Goal: Task Accomplishment & Management: Contribute content

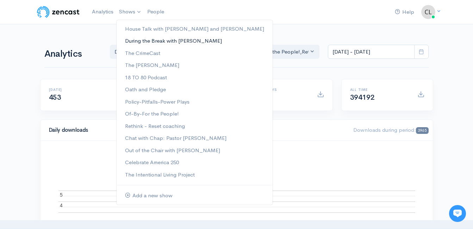
click at [130, 40] on link "During the Break with [PERSON_NAME]" at bounding box center [195, 41] width 156 height 12
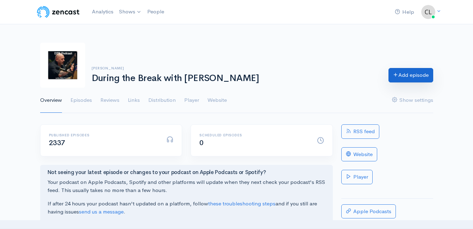
click at [403, 74] on link "Add episode" at bounding box center [410, 75] width 45 height 14
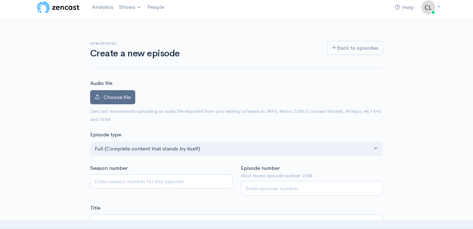
click at [123, 94] on span "Choose file" at bounding box center [117, 97] width 27 height 7
click at [0, 0] on input "Choose file" at bounding box center [0, 0] width 0 height 0
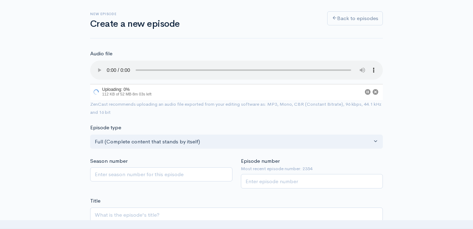
scroll to position [75, 0]
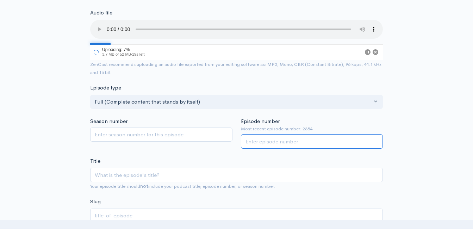
click at [270, 137] on input "Episode number" at bounding box center [312, 141] width 142 height 14
type input "2355"
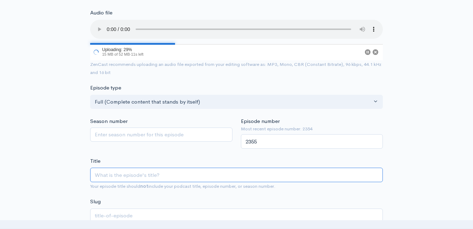
click at [234, 179] on input "Title" at bounding box center [236, 175] width 293 height 14
type input "M"
type input "m"
type input "Ma"
type input "ma"
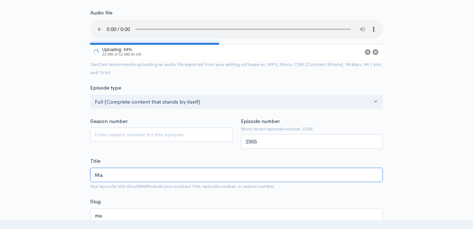
type input "M"
type input "m"
type input "H"
type input "h"
type input "Ha"
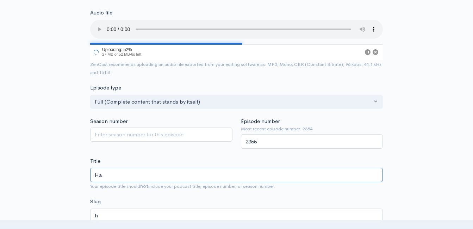
type input "ha"
type input "Ham"
type input "ham"
type input "Hami"
type input "hami"
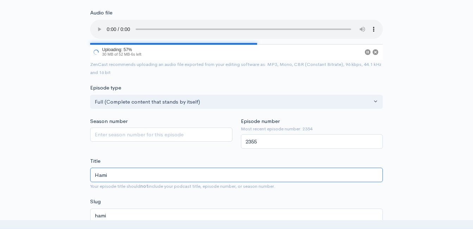
type input "Hamil"
type input "hamil"
type input "Hamilt"
type input "hamilt"
type input "Hamilton"
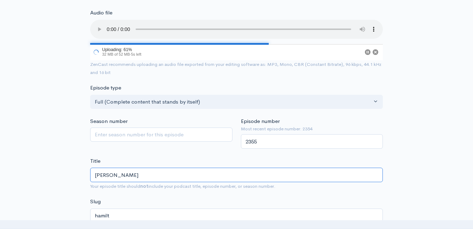
type input "hamilton"
type input "Hamilton C"
type input "hamilton-c"
type input "Hamilton Co"
type input "hamilton-co"
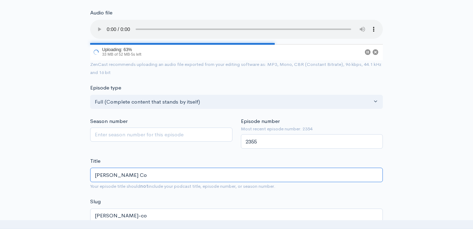
type input "Hamilton Cou"
type input "hamilton-cou"
type input "Hamilton Count"
type input "hamilton-count"
type input "Hamilton County"
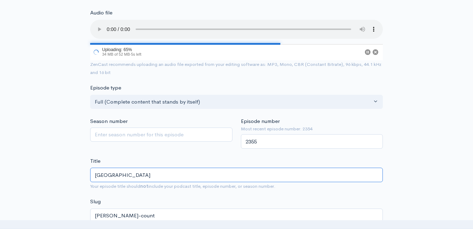
type input "hamilton-county"
type input "Hamilton County W"
type input "hamilton-county-w"
type input "Hamilton County We"
type input "hamilton-county-we"
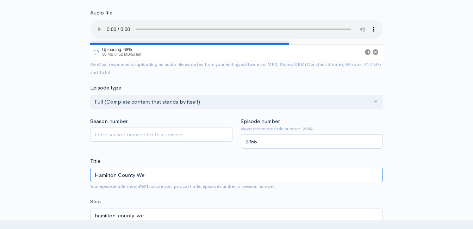
type input "Hamilton County Wes"
type input "hamilton-county-wes"
type input "Hamilton County West"
type input "hamilton-county-west"
type input "Hamilton County Weston"
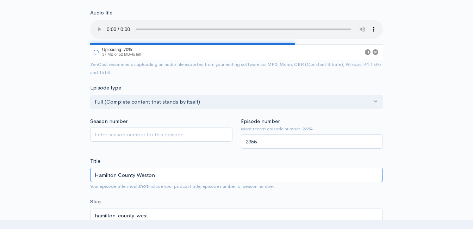
type input "hamilton-county-weston"
type input "Hamilton County Weston W"
type input "hamilton-county-weston-w"
type input "Hamilton County Weston Wam"
type input "hamilton-county-weston-wam"
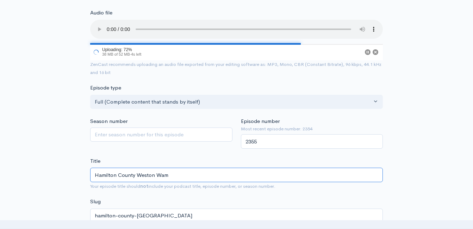
type input "Hamilton County Weston Wamp"
type input "hamilton-county-weston-wamp"
type input "Hamilton County Weston Wamp a"
type input "hamilton-county-weston-wamp-a"
type input "Hamilton County Weston Wamp and"
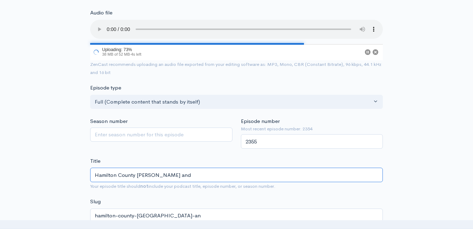
type input "hamilton-county-weston-wamp-and"
type input "Hamilton County Weston Wamp and C"
type input "hamilton-county-weston-wamp-and-c"
type input "Hamilton County Weston Wamp and Cha"
type input "hamilton-county-weston-wamp-and-cha"
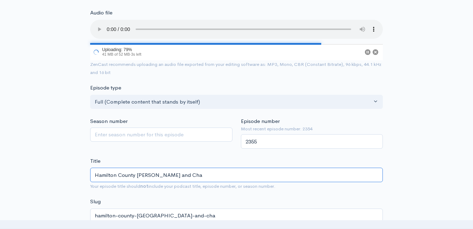
type input "Hamilton County Weston Wamp and Chat"
type input "hamilton-county-weston-wamp-and-chat"
type input "Hamilton County Weston Wamp and Chatt"
type input "hamilton-county-weston-wamp-and-chatt"
type input "Hamilton County Weston Wamp and Chatta"
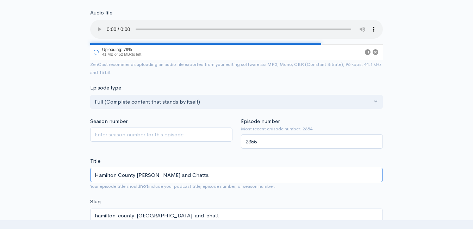
type input "hamilton-county-weston-wamp-and-chatta"
type input "Hamilton County Weston Wamp and Chattan"
type input "hamilton-county-weston-wamp-and-chattan"
type input "Hamilton County Weston Wamp and Chattano"
type input "hamilton-county-weston-wamp-and-chattano"
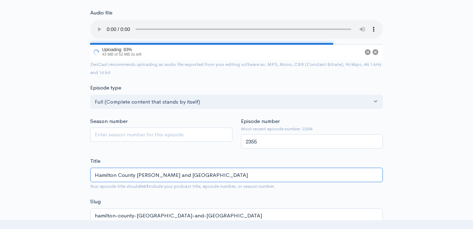
type input "Hamilton County Weston Wamp and Chattanoog"
type input "hamilton-county-weston-wamp-and-chattanoog"
type input "Hamilton County Weston Wamp and Chattanooga"
type input "hamilton-county-weston-wamp-and-chattanooga"
type input "Hamilton County Weston Wamp and Chattanooga M"
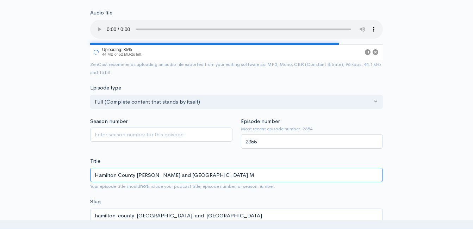
type input "hamilton-county-weston-wamp-and-chattanooga-m"
type input "Hamilton County Weston Wamp and Chattanooga Ma"
type input "hamilton-county-weston-wamp-and-chattanooga-ma"
type input "Hamilton County Weston Wamp and Chattanooga May"
type input "hamilton-county-weston-wamp-and-chattanooga-may"
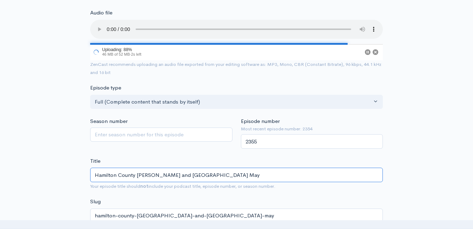
type input "Hamilton County Weston Wamp and Chattanooga Mayo"
type input "hamilton-county-weston-wamp-and-chattanooga-mayo"
type input "Hamilton County Weston Wamp and Chattanooga Mayor"
type input "hamilton-county-weston-wamp-and-chattanooga-mayor"
type input "Hamilton County Weston Wamp and Chattanooga Mayor T"
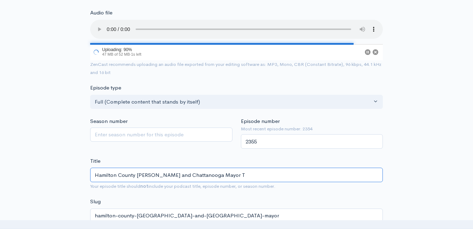
type input "hamilton-county-weston-wamp-and-chattanooga-mayor-t"
type input "Hamilton County Weston Wamp and Chattanooga Mayor Tim"
type input "hamilton-county-weston-wamp-and-chattanooga-mayor-tim"
type input "Hamilton County Weston Wamp and Chattanooga Mayor Time"
type input "hamilton-county-weston-wamp-and-chattanooga-mayor-time"
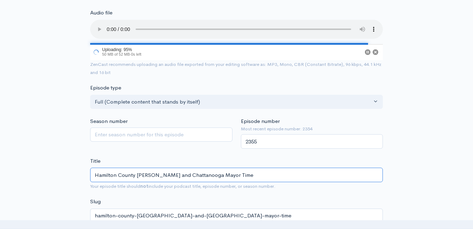
type input "Hamilton County Weston Wamp and Chattanooga Mayor Tim"
type input "hamilton-county-weston-wamp-and-chattanooga-mayor-tim"
type input "Hamilton County Weston Wamp and Chattanooga Mayor Tim K"
type input "hamilton-county-weston-wamp-and-chattanooga-mayor-tim-k"
type input "Hamilton County Weston Wamp and Chattanooga Mayor Tim Ke"
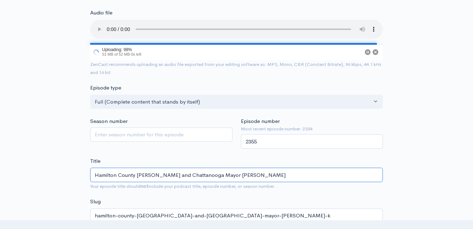
type input "hamilton-county-weston-wamp-and-chattanooga-mayor-tim-ke"
type input "Hamilton County Weston Wamp and Chattanooga Mayor Tim Kel"
type input "hamilton-county-weston-wamp-and-chattanooga-mayor-tim-kel"
type input "Hamilton County Weston Wamp and Chattanooga Mayor Tim Kell"
type input "hamilton-county-weston-wamp-and-chattanooga-mayor-tim-kell"
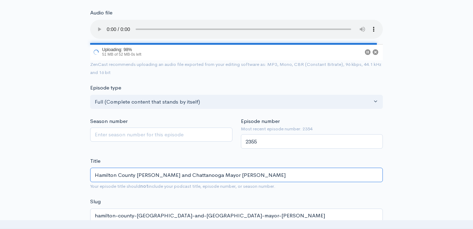
type input "Hamilton County Weston Wamp and Chattanooga Mayor Tim Kelly"
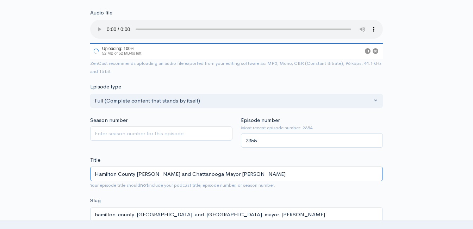
type input "hamilton-county-weston-wamp-and-chattanooga-mayor-tim-kelly"
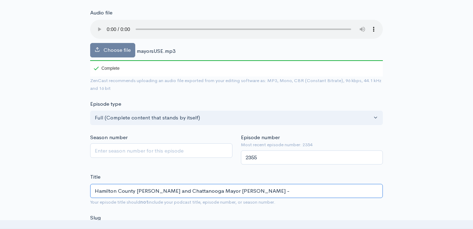
type input "Hamilton County Weston Wamp and Chattanooga Mayor Tim Kelly - G"
type input "hamilton-county-weston-wamp-and-chattanooga-mayor-tim-kelly-g"
type input "Hamilton County Weston Wamp and Chattanooga Mayor Tim Kelly - Gr"
type input "hamilton-county-weston-wamp-and-chattanooga-mayor-tim-kelly-gr"
type input "Hamilton County Weston Wamp and Chattanooga Mayor Tim Kelly - Grow"
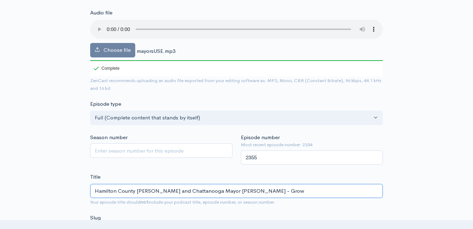
type input "hamilton-county-weston-wamp-and-chattanooga-mayor-tim-kelly-grow"
type input "Hamilton County Weston Wamp and Chattanooga Mayor Tim Kelly - Gro"
type input "hamilton-county-weston-wamp-and-chattanooga-mayor-tim-kelly-gro"
type input "Hamilton County Weston Wamp and Chattanooga Mayor Tim Kelly - Gr"
type input "hamilton-county-weston-wamp-and-chattanooga-mayor-tim-kelly-gr"
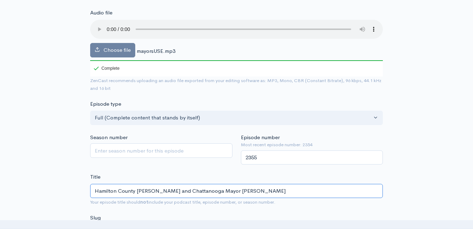
type input "Hamilton County Weston Wamp and Chattanooga Mayor Tim Kelly - G"
type input "hamilton-county-weston-wamp-and-chattanooga-mayor-tim-kelly-g"
type input "Hamilton County Weston Wamp and Chattanooga Mayor Tim Kelly -"
type input "hamilton-county-weston-wamp-and-chattanooga-mayor-tim-kelly"
type input "Hamilton County Weston Wamp and Chattanooga Mayor Tim Kelly: G"
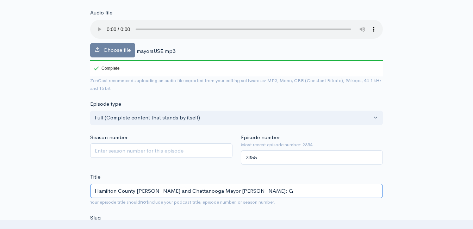
type input "hamilton-county-weston-wamp-and-chattanooga-mayor-tim-kelly-g"
type input "Hamilton County Weston Wamp and Chattanooga Mayor Tim Kelly: Gro"
type input "hamilton-county-weston-wamp-and-chattanooga-mayor-tim-kelly-gro"
type input "Hamilton County Weston Wamp and Chattanooga Mayor Tim Kelly: Grow"
type input "hamilton-county-weston-wamp-and-chattanooga-mayor-tim-kelly-grow"
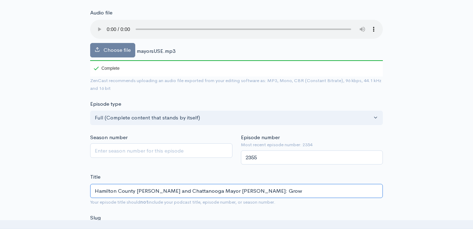
type input "Hamilton County Weston Wamp and Chattanooga Mayor Tim Kelly: Growt"
type input "hamilton-county-weston-wamp-and-chattanooga-mayor-tim-kelly-growt"
type input "Hamilton County Weston Wamp and Chattanooga Mayor Tim Kelly: Growth"
type input "hamilton-county-weston-wamp-and-chattanooga-mayor-tim-kelly-growth"
type input "Hamilton County Weston Wamp and Chattanooga Mayor Tim Kelly: Growth - D"
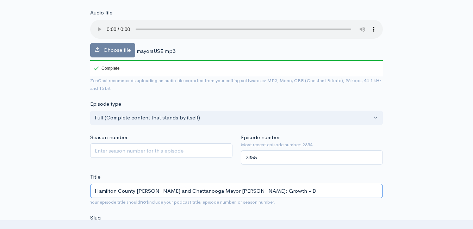
type input "hamilton-county-weston-wamp-and-chattanooga-mayor-tim-kelly-growth-d"
type input "Hamilton County Weston Wamp and Chattanooga Mayor Tim Kelly: Growth - De"
type input "hamilton-county-weston-wamp-and-chattanooga-mayor-tim-kelly-growth-de"
type input "Hamilton County Weston Wamp and Chattanooga Mayor Tim Kelly: Growth - Dev"
type input "hamilton-county-weston-wamp-and-chattanooga-mayor-tim-kelly-growth-dev"
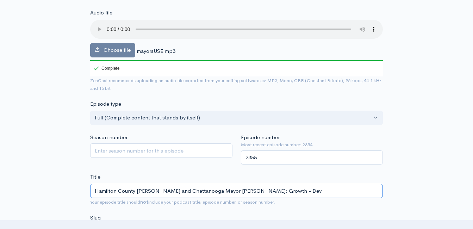
type input "Hamilton County Weston Wamp and Chattanooga Mayor Tim Kelly: Growth - Deve"
type input "hamilton-county-weston-wamp-and-chattanooga-mayor-tim-kelly-growth-deve"
type input "Hamilton County Weston Wamp and Chattanooga Mayor Tim Kelly: Growth - Devel"
type input "hamilton-county-weston-wamp-and-chattanooga-mayor-tim-kelly-growth-devel"
type input "Hamilton County Weston Wamp and Chattanooga Mayor Tim Kelly: Growth - Develo"
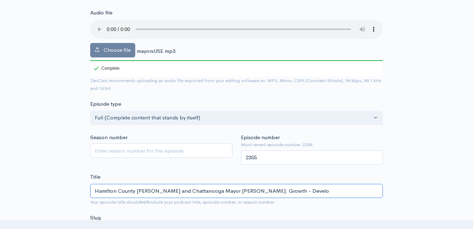
type input "hamilton-county-weston-wamp-and-chattanooga-mayor-tim-kelly-growth-develo"
type input "Hamilton County Weston Wamp and Chattanooga Mayor Tim Kelly: Growth - Develop"
type input "hamilton-county-weston-wamp-and-chattanooga-mayor-tim-kelly-growth-develop"
type input "Hamilton County Weston Wamp and Chattanooga Mayor Tim Kelly: Growth - Developm"
type input "hamilton-county-weston-wamp-and-chattanooga-mayor-tim-kelly-growth-developm"
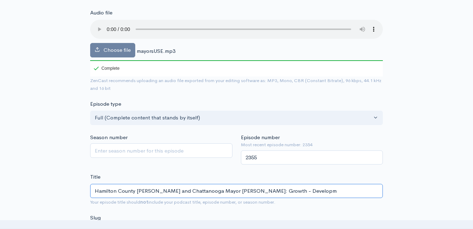
type input "Hamilton County Weston Wamp and Chattanooga Mayor Tim Kelly: Growth - Developme"
type input "hamilton-county-weston-wamp-and-chattanooga-mayor-tim-kelly-growth-developme"
type input "Hamilton County Weston Wamp and Chattanooga Mayor Tim Kelly: Growth - Developmen"
type input "hamilton-county-weston-wamp-and-chattanooga-mayor-tim-kelly-growth-developmen"
type input "Hamilton County Weston Wamp and Chattanooga Mayor Tim Kelly: Growth - Developme…"
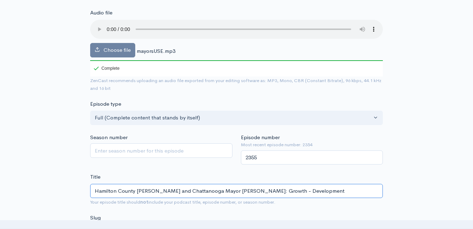
type input "hamilton-county-weston-wamp-and-chattanooga-mayor-tim-kelly-growth-development"
type input "Hamilton County Weston Wamp and Chattanooga Mayor Tim Kelly: Growth - Developme…"
type input "hamilton-county-weston-wamp-and-chattanooga-mayor-tim-kelly-growth-development-a"
type input "Hamilton County Weston Wamp and Chattanooga Mayor Tim Kelly: Growth - Developme…"
type input "hamilton-county-weston-wamp-and-chattanooga-mayor-tim-kelly-growth-development-…"
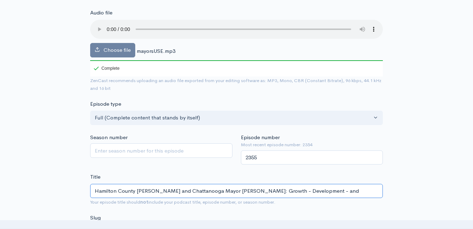
type input "Hamilton County Weston Wamp and Chattanooga Mayor Tim Kelly: Growth - Developme…"
type input "hamilton-county-weston-wamp-and-chattanooga-mayor-tim-kelly-growth-development-…"
type input "Hamilton County Weston Wamp and Chattanooga Mayor Tim Kelly: Growth - Developme…"
type input "hamilton-county-weston-wamp-and-chattanooga-mayor-tim-kelly-growth-development-…"
type input "Hamilton County Weston Wamp and Chattanooga Mayor Tim Kelly: Growth - Developme…"
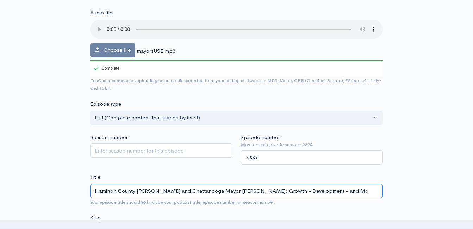
type input "hamilton-county-weston-wamp-and-chattanooga-mayor-tim-kelly-growth-development-…"
type input "Hamilton County Weston Wamp and Chattanooga Mayor Tim Kelly: Growth - Developme…"
type input "hamilton-county-weston-wamp-and-chattanooga-mayor-tim-kelly-growth-development-…"
type input "Hamilton County Weston Wamp and Chattanooga Mayor Tim Kelly: Growth - Developme…"
type input "hamilton-county-weston-wamp-and-chattanooga-mayor-tim-kelly-growth-development-…"
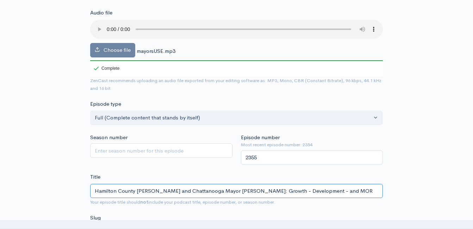
type input "Hamilton County Weston Wamp and Chattanooga Mayor Tim Kelly: Growth - Developme…"
type input "hamilton-county-weston-wamp-and-chattanooga-mayor-tim-kelly-growth-development-…"
click at [341, 186] on input "Hamilton County Weston Wamp and Chattanooga Mayor Tim Kelly: Growth - Developme…" at bounding box center [236, 191] width 293 height 14
drag, startPoint x: 344, startPoint y: 190, endPoint x: 284, endPoint y: 196, distance: 60.5
click at [282, 194] on input "Hamilton County Weston Wamp and Chattanooga Mayor Tim Kelly: Growth - Developme…" at bounding box center [236, 191] width 293 height 14
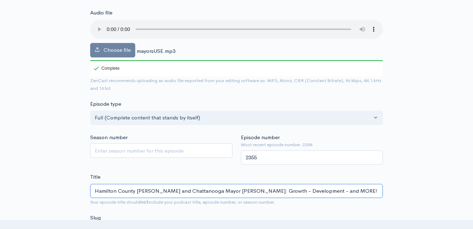
type input "Hamilton County Weston Wamp and Chattanooga Mayor Tim Kelly: Growth - D"
type input "hamilton-county-weston-wamp-and-chattanooga-mayor-tim-kelly-growth-d"
type input "Hamilton County Weston Wamp and Chattanooga Mayor Tim Kelly: Growth -"
type input "hamilton-county-weston-wamp-and-chattanooga-mayor-tim-kelly-growth"
type input "Hamilton County Weston Wamp and Chattanooga Mayor Tim Kelly: Growth a"
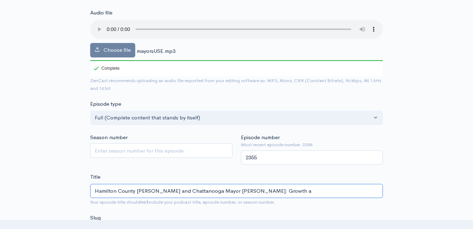
type input "hamilton-county-weston-wamp-and-chattanooga-mayor-tim-kelly-growth-a"
type input "Hamilton County Weston Wamp and Chattanooga Mayor Tim Kelly: Growth an"
type input "hamilton-county-weston-wamp-and-chattanooga-mayor-tim-kelly-growth-an"
type input "Hamilton County Weston Wamp and Chattanooga Mayor Tim Kelly: Growth and"
type input "hamilton-county-weston-wamp-and-chattanooga-mayor-tim-kelly-growth-and"
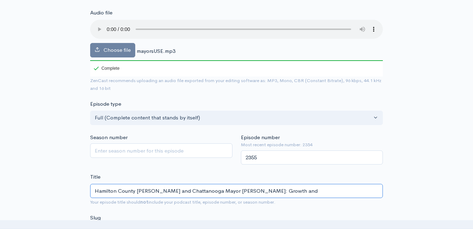
type input "Hamilton County Weston Wamp and Chattanooga Mayor Tim Kelly: Growth and D"
type input "hamilton-county-weston-wamp-and-chattanooga-mayor-tim-kelly-growth-and-d"
type input "Hamilton County Weston Wamp and Chattanooga Mayor Tim Kelly: Growth and De"
type input "hamilton-county-weston-wamp-and-chattanooga-mayor-tim-kelly-growth-and-de"
type input "Hamilton County Weston Wamp and Chattanooga Mayor Tim Kelly: Growth and Dev"
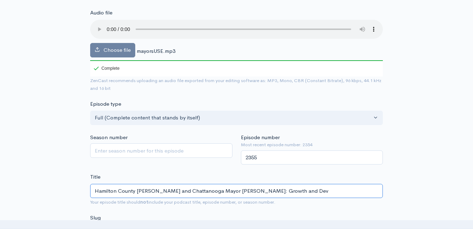
type input "hamilton-county-weston-wamp-and-chattanooga-mayor-tim-kelly-growth-and-dev"
type input "Hamilton County Weston Wamp and Chattanooga Mayor Tim Kelly: Growth and Deve"
type input "hamilton-county-weston-wamp-and-chattanooga-mayor-tim-kelly-growth-and-deve"
type input "Hamilton County Weston Wamp and Chattanooga Mayor Tim Kelly: Growth and Devel"
type input "hamilton-county-weston-wamp-and-chattanooga-mayor-tim-kelly-growth-and-devel"
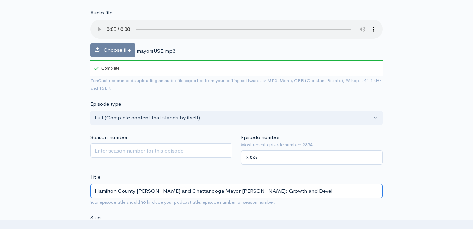
type input "Hamilton County Weston Wamp and Chattanooga Mayor Tim Kelly: Growth and Develo"
type input "hamilton-county-weston-wamp-and-chattanooga-mayor-tim-kelly-growth-and-develo"
type input "Hamilton County Weston Wamp and Chattanooga Mayor Tim Kelly: Growth and Develop"
type input "hamilton-county-weston-wamp-and-chattanooga-mayor-tim-kelly-growth-and-develop"
type input "Hamilton County Weston Wamp and Chattanooga Mayor Tim Kelly: Growth and Developm"
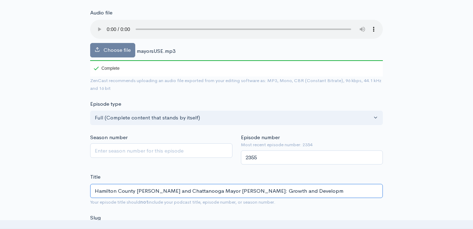
type input "hamilton-county-weston-wamp-and-chattanooga-mayor-tim-kelly-growth-and-developm"
type input "Hamilton County Weston Wamp and Chattanooga Mayor Tim Kelly: Growth and Develop…"
type input "hamilton-county-weston-wamp-and-chattanooga-mayor-tim-kelly-growth-and-developme"
type input "Hamilton County Weston Wamp and Chattanooga Mayor Tim Kelly: Growth and Develop…"
type input "hamilton-county-weston-wamp-and-chattanooga-mayor-tim-kelly-growth-and-developm…"
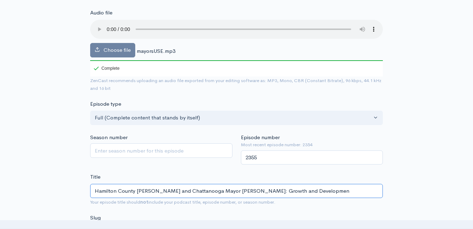
type input "Hamilton County Weston Wamp and Chattanooga Mayor Tim Kelly: Growth and Develop…"
type input "hamilton-county-weston-wamp-and-chattanooga-mayor-tim-kelly-growth-and-developm…"
click at [274, 186] on input "Hamilton County Weston Wamp and Chattanooga Mayor Tim Kelly: Growth and Develop…" at bounding box center [236, 191] width 293 height 14
click at [274, 187] on input "Hamilton County Weston Wamp and Chattanooga Mayor Tim Kelly: Growth and Develop…" at bounding box center [236, 191] width 293 height 14
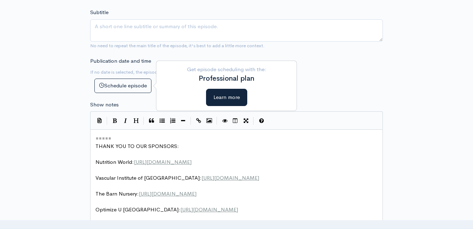
scroll to position [321, 0]
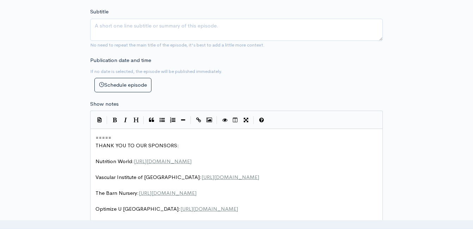
type input "Hamilton County Weston Wamp and Chattanooga Mayor Tim Kelly: Growth and Develop…"
click at [96, 139] on span "=====" at bounding box center [103, 137] width 16 height 7
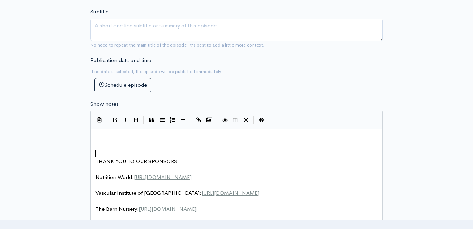
click at [160, 140] on pre "​" at bounding box center [239, 138] width 290 height 8
type textarea "​"
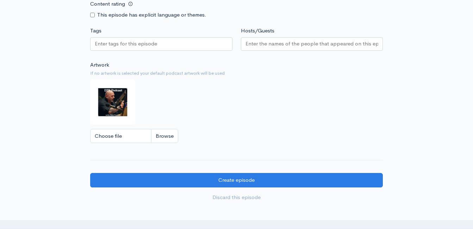
scroll to position [709, 0]
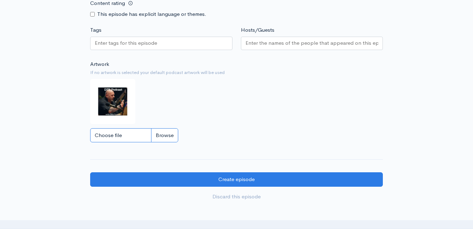
click at [170, 141] on input "Choose file" at bounding box center [134, 135] width 88 height 14
type input "C:\fakepath\550411662_10240375466230263_5234320997245018066_n.jpg"
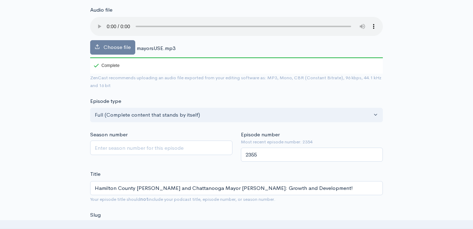
scroll to position [141, 0]
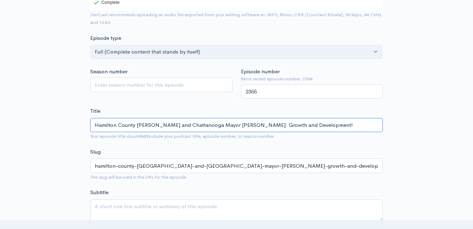
click at [135, 128] on input "Hamilton County Weston Wamp and Chattanooga Mayor Tim Kelly: Growth and Develop…" at bounding box center [236, 125] width 293 height 14
type input "Hamilton County M Weston Wamp and Chattanooga Mayor Tim Kelly: Growth and Devel…"
type input "hamilton-county-m-weston-wamp-and-chattanooga-mayor-tim-kelly-growth-and-develo…"
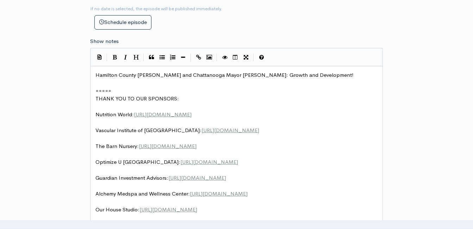
scroll to position [387, 0]
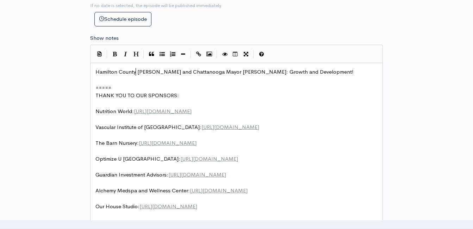
click at [136, 74] on span "Hamilton County Weston Wamp and Chattanooga Mayor Tim Kelly: Growth and Develop…" at bounding box center [224, 71] width 258 height 7
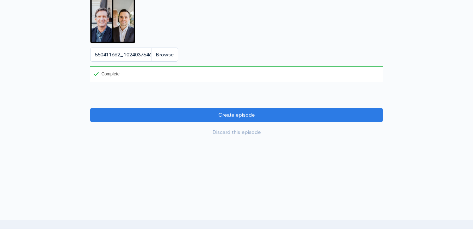
scroll to position [805, 0]
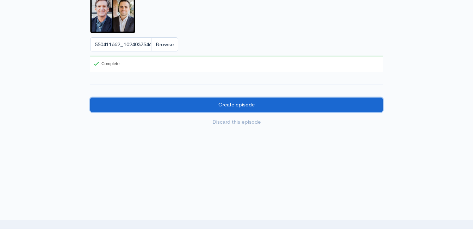
click at [269, 102] on input "Create episode" at bounding box center [236, 105] width 293 height 14
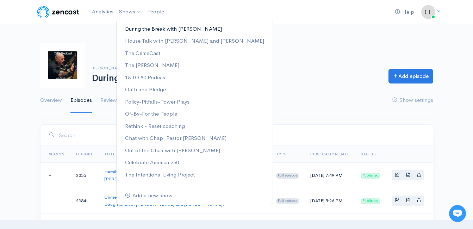
click at [136, 28] on link "During the Break with [PERSON_NAME]" at bounding box center [195, 29] width 156 height 12
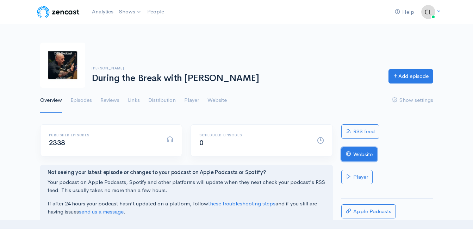
click at [357, 157] on link "Website" at bounding box center [359, 154] width 36 height 14
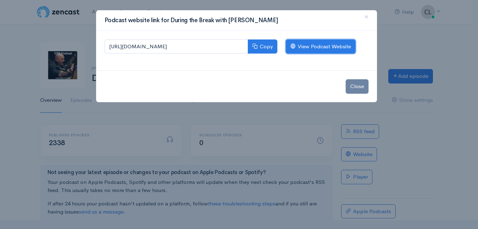
click at [328, 44] on link "View Podcast Website" at bounding box center [321, 46] width 70 height 14
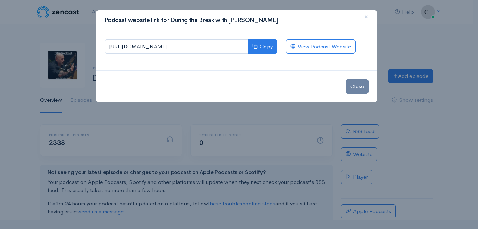
click at [95, 17] on div "Podcast website link for During the Break with Clint Powell × https://during-th…" at bounding box center [239, 114] width 478 height 229
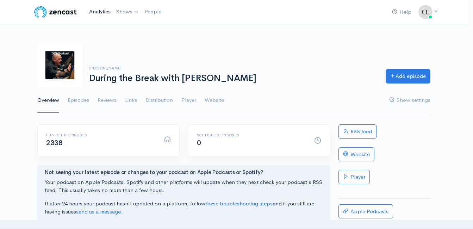
click at [98, 11] on link "Analytics" at bounding box center [99, 11] width 27 height 15
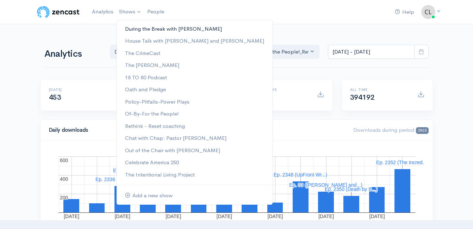
click at [136, 26] on link "During the Break with [PERSON_NAME]" at bounding box center [195, 29] width 156 height 12
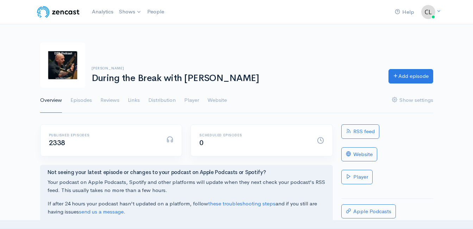
click at [85, 98] on link "Episodes" at bounding box center [80, 100] width 21 height 25
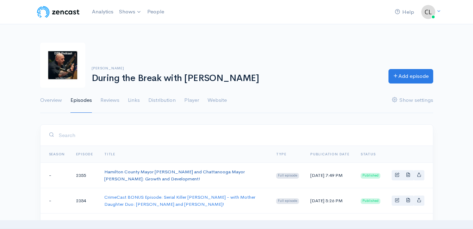
click at [115, 175] on link "Hamilton County Mayor Weston Wamp and Chattanooga Mayor Tim Kelly: Growth and D…" at bounding box center [174, 175] width 140 height 13
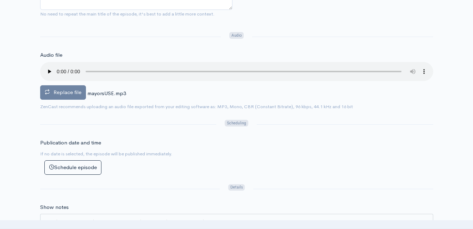
scroll to position [211, 0]
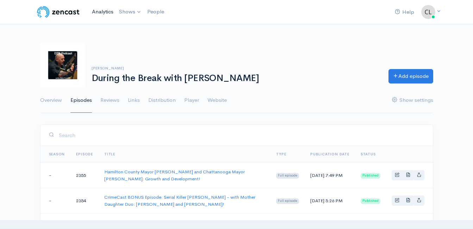
click at [102, 12] on link "Analytics" at bounding box center [102, 11] width 27 height 15
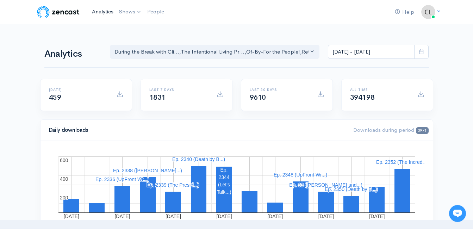
click at [99, 12] on link "Analytics" at bounding box center [102, 11] width 27 height 15
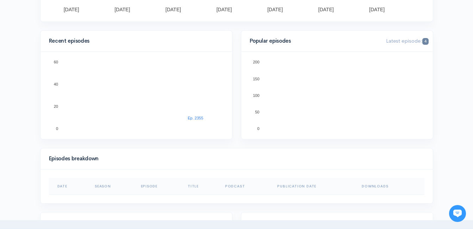
scroll to position [246, 0]
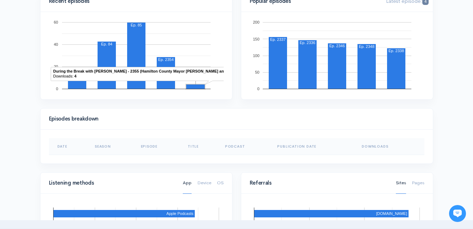
click at [199, 86] on rect "A chart." at bounding box center [195, 86] width 18 height 4
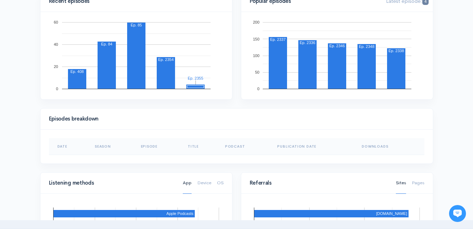
click at [219, 88] on rect "A chart." at bounding box center [136, 55] width 175 height 70
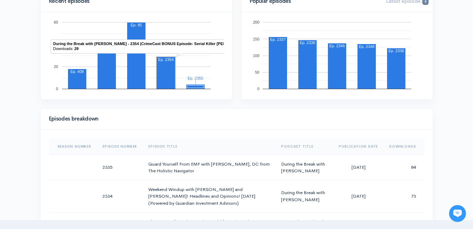
click at [170, 77] on rect "A chart." at bounding box center [166, 73] width 18 height 32
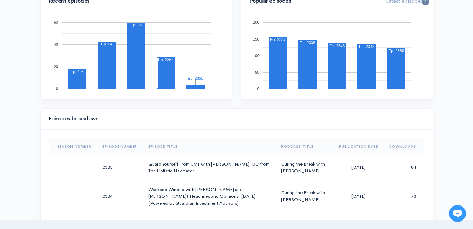
click at [186, 77] on rect "A chart." at bounding box center [136, 55] width 149 height 67
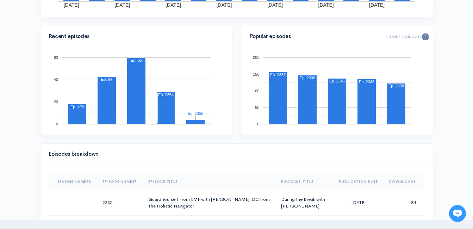
scroll to position [0, 0]
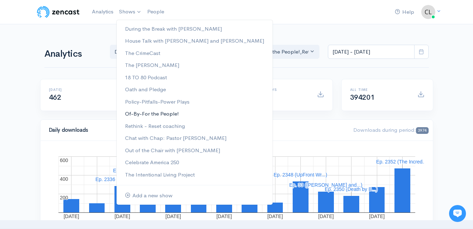
click at [141, 113] on link "Of-By-For the People!" at bounding box center [195, 114] width 156 height 12
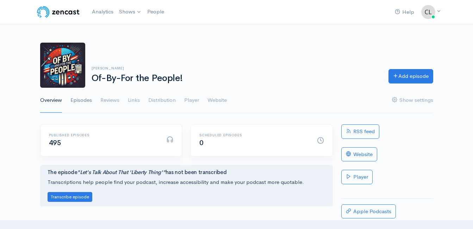
click at [83, 102] on link "Episodes" at bounding box center [80, 100] width 21 height 25
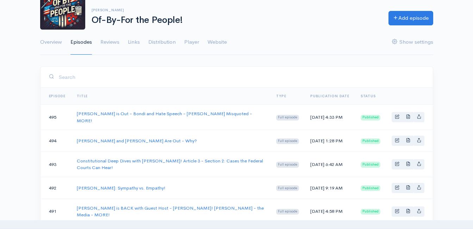
scroll to position [70, 0]
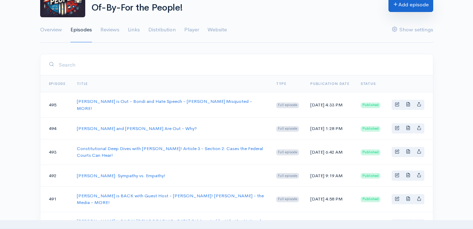
click at [424, 7] on link "Add episode" at bounding box center [410, 5] width 45 height 14
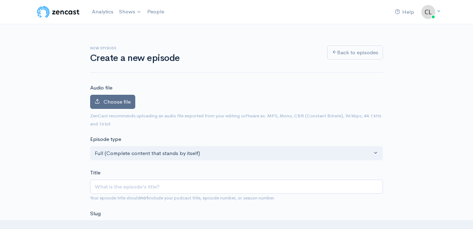
click at [130, 103] on span "Choose file" at bounding box center [117, 101] width 27 height 7
click at [0, 0] on input "Choose file" at bounding box center [0, 0] width 0 height 0
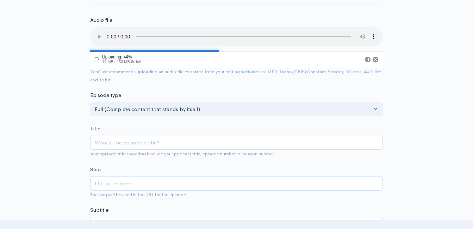
scroll to position [70, 0]
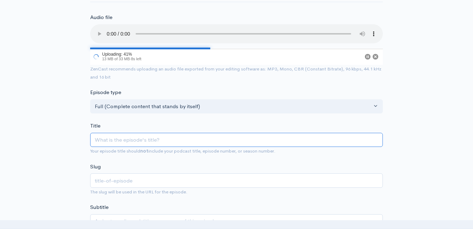
click at [252, 135] on input "Title" at bounding box center [236, 140] width 293 height 14
type input "C"
type input "c"
type input "Con"
type input "con"
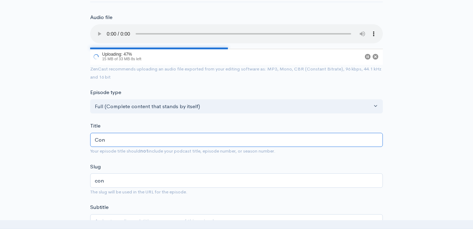
type input "Cons"
type input "cons"
type input "Const"
type input "const"
type input "Consti"
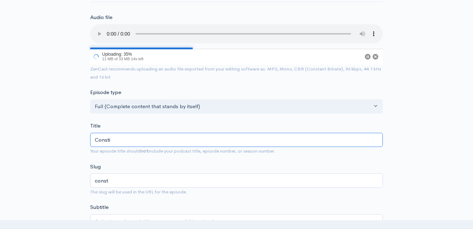
type input "consti"
type input "Constit"
type input "constit"
type input "Constitu"
type input "constitu"
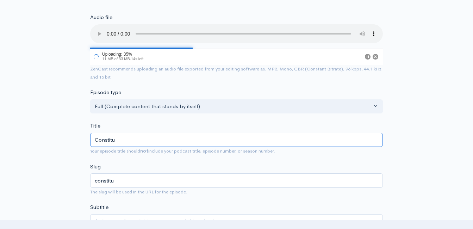
type input "Constitut"
type input "constitut"
type input "Constituti"
type input "constituti"
type input "Constitution"
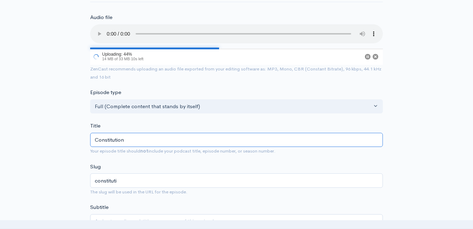
type input "constitution"
type input "Constitutiona"
type input "constitutiona"
type input "Constitutional"
type input "constitutional"
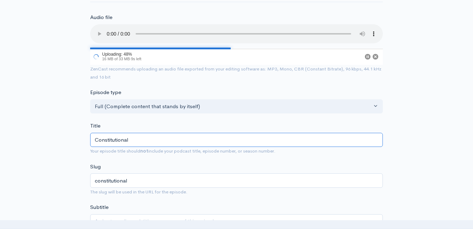
type input "Constitutional D"
type input "constitutional-d"
type input "Constitutional De"
type input "constitutional-de"
type input "Constitutional Dee"
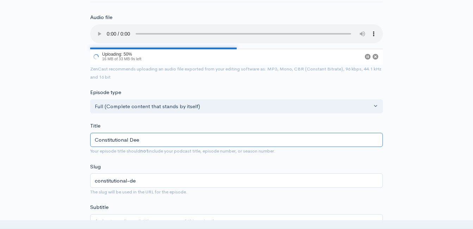
type input "constitutional-dee"
type input "Constitutional Deep"
type input "constitutional-deep"
type input "Constitutional Deep D"
type input "constitutional-deep-d"
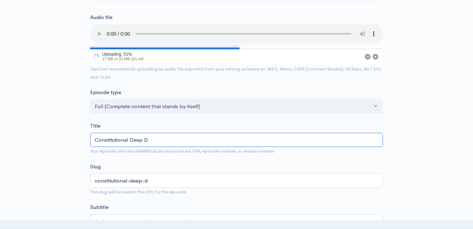
type input "Constitutional Deep Di"
type input "constitutional-deep-di"
type input "Constitutional Deep Div"
type input "constitutional-deep-div"
type input "Constitutional Deep Dive"
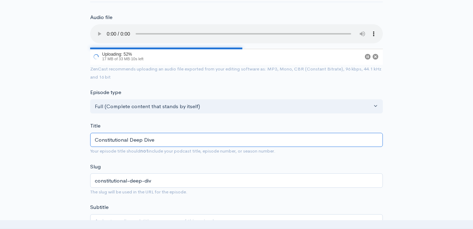
type input "constitutional-deep-dive"
type input "Constitutional Deep Dive: A"
type input "constitutional-deep-dive-a"
type input "Constitutional Deep Dive: Ar"
type input "constitutional-deep-dive-ar"
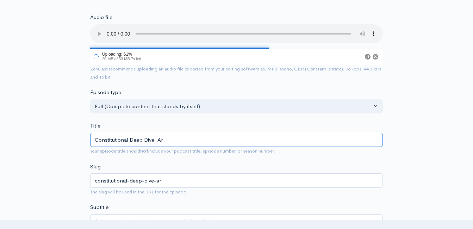
type input "Constitutional Deep Dive: Art"
type input "constitutional-deep-dive-art"
type input "Constitutional Deep Dive: Arti"
type input "constitutional-deep-dive-arti"
type input "Constitutional Deep Dive: Artic"
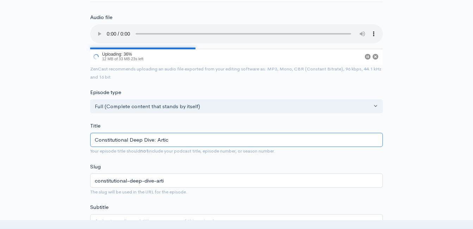
type input "constitutional-deep-dive-artic"
type input "Constitutional Deep Dive: Articl"
type input "constitutional-deep-dive-articl"
type input "Constitutional Deep Dive: Article"
type input "constitutional-deep-dive-article"
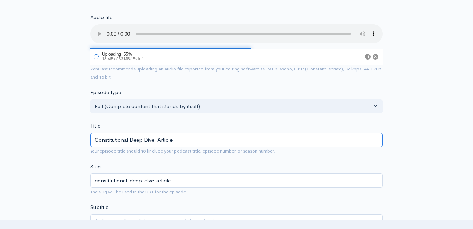
type input "Constitutional Deep Dive: Article 3"
type input "constitutional-deep-dive-article-3"
type input "Constitutional Deep Dive: Article 3 - S"
type input "constitutional-deep-dive-article-3-s"
type input "Constitutional Deep Dive: Article 3 - Se"
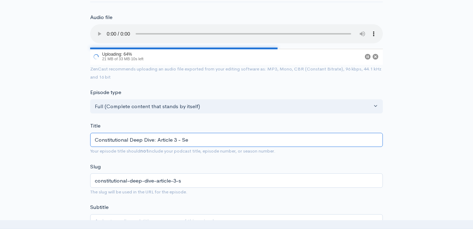
type input "constitutional-deep-dive-article-3-se"
type input "Constitutional Deep Dive: Article 3 - Sec"
type input "constitutional-deep-dive-article-3-sec"
type input "Constitutional Deep Dive: Article 3 - Sect"
type input "constitutional-deep-dive-article-3-sect"
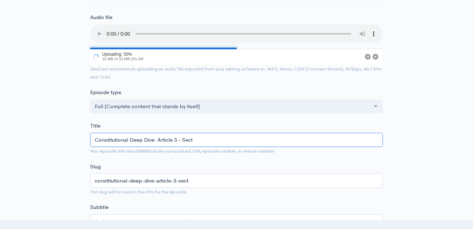
type input "Constitutional Deep Dive: Article 3 - Secti"
type input "constitutional-deep-dive-article-3-secti"
type input "Constitutional Deep Dive: Article 3 - Section"
type input "constitutional-deep-dive-article-3-section"
type input "Constitutional Deep Dive: Article 3 - Section 2"
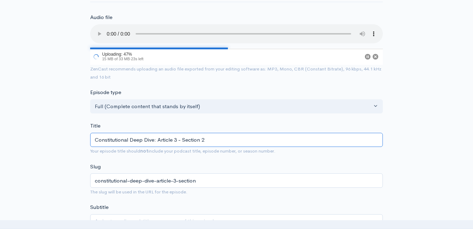
type input "constitutional-deep-dive-article-3-section-2"
type input "Constitutional Deep Dive: Article 3 - Section 2 - J"
type input "constitutional-deep-dive-article-3-section-2-j"
type input "Constitutional Deep Dive: Article 3 - Section 2 - Ju"
type input "constitutional-deep-dive-article-3-section-2-ju"
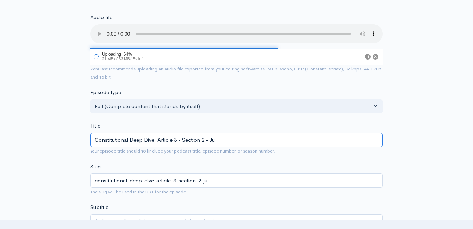
type input "Constitutional Deep Dive: Article 3 - Section 2 - Jur"
type input "constitutional-deep-dive-article-3-section-2-jur"
type input "Constitutional Deep Dive: Article 3 - Section 2 - Juri"
type input "constitutional-deep-dive-article-3-section-2-juri"
type input "Constitutional Deep Dive: Article 3 - Section 2 - Juris"
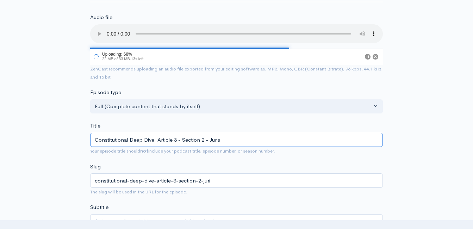
type input "constitutional-deep-dive-article-3-section-2-juris"
type input "Constitutional Deep Dive: Article 3 - Section 2 - Jurisd"
type input "constitutional-deep-dive-article-3-section-2-jurisd"
type input "Constitutional Deep Dive: Article 3 - Section 2 - Jurisdi"
type input "constitutional-deep-dive-article-3-section-2-jurisdi"
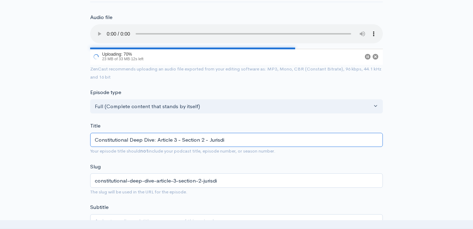
type input "Constitutional Deep Dive: Article 3 - Section 2 - Jurisdic"
type input "constitutional-deep-dive-article-3-section-2-jurisdic"
type input "Constitutional Deep Dive: Article 3 - Section 2 - Jurisdict"
type input "constitutional-deep-dive-article-3-section-2-jurisdict"
type input "Constitutional Deep Dive: Article 3 - Section 2 - Jurisdicti"
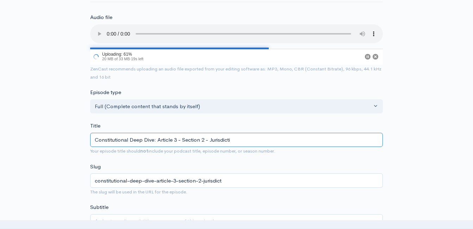
type input "constitutional-deep-dive-article-3-section-2-jurisdicti"
type input "Constitutional Deep Dive: Article 3 - Section 2 - Jurisdiction"
type input "constitutional-deep-dive-article-3-section-2-jurisdiction"
type input "Constitutional Deep Dive: Article 3 - Section 2 - Jurisdiction o"
type input "constitutional-deep-dive-article-3-section-2-jurisdiction-o"
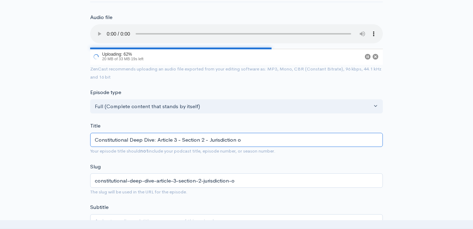
type input "Constitutional Deep Dive: Article 3 - Section 2 - Jurisdiction"
type input "constitutional-deep-dive-article-3-section-2-jurisdiction"
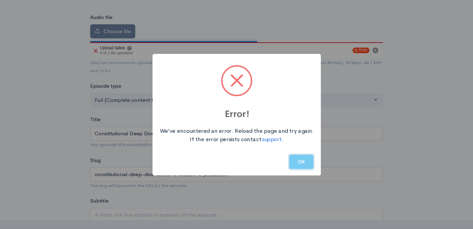
click at [305, 164] on button "OK" at bounding box center [301, 162] width 24 height 14
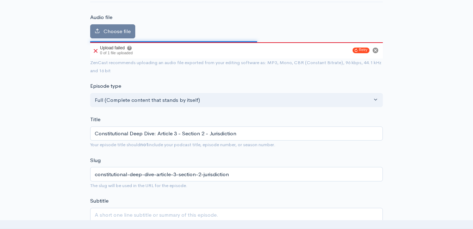
click at [270, 140] on span "Your episode title should not include your podcast title, episode number, or se…" at bounding box center [236, 144] width 293 height 8
click at [268, 136] on input "Constitutional Deep Dive: Article 3 - Section 2 - Jurisdiction" at bounding box center [236, 133] width 293 height 14
type input "Constitutional Deep Dive: Article 3 - Section 2 - Jurisdiction O"
type input "constitutional-deep-dive-article-3-section-2-jurisdiction-o"
type input "Constitutional Deep Dive: Article 3 - Section 2 - Jurisdiction Ov"
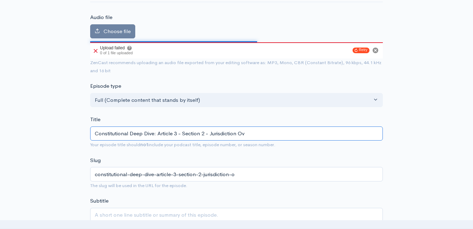
type input "constitutional-deep-dive-article-3-section-2-jurisdiction-ov"
type input "Constitutional Deep Dive: Article 3 - Section 2 - Jurisdiction Over"
type input "constitutional-deep-dive-article-3-section-2-jurisdiction-over"
type input "Constitutional Deep Dive: Article 3 - Section 2 - Jurisdiction Over F"
type input "constitutional-deep-dive-article-3-section-2-jurisdiction-over-f"
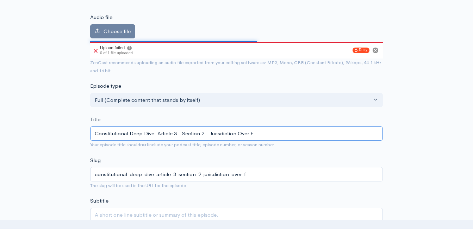
type input "Constitutional Deep Dive: Article 3 - Section 2 - Jurisdiction Over Fe"
type input "constitutional-deep-dive-article-3-section-2-jurisdiction-over-fe"
type input "Constitutional Deep Dive: Article 3 - Section 2 - Jurisdiction Over Fed"
type input "constitutional-deep-dive-article-3-section-2-jurisdiction-over-fed"
type input "Constitutional Deep Dive: Article 3 - Section 2 - Jurisdiction Over Feder"
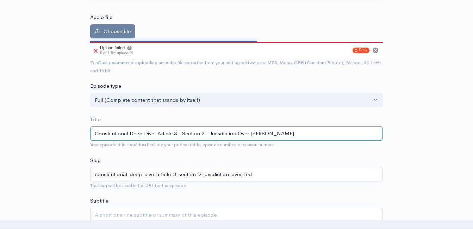
type input "constitutional-deep-dive-article-3-section-2-jurisdiction-over-feder"
type input "Constitutional Deep Dive: Article 3 - Section 2 - Jurisdiction Over Federa"
type input "constitutional-deep-dive-article-3-section-2-jurisdiction-over-federa"
type input "Constitutional Deep Dive: Article 3 - Section 2 - Jurisdiction Over Federal"
type input "constitutional-deep-dive-article-3-section-2-jurisdiction-over-federal"
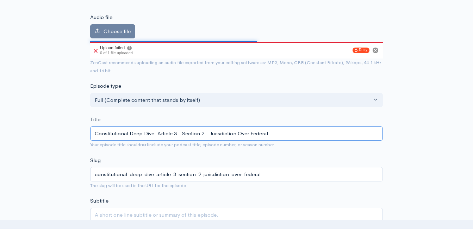
type input "Constitutional Deep Dive: Article 3 - Section 2 - Jurisdiction Over Federal I"
type input "constitutional-deep-dive-article-3-section-2-jurisdiction-over-federal-i"
type input "Constitutional Deep Dive: Article 3 - Section 2 - Jurisdiction Over Federal Is"
type input "constitutional-deep-dive-article-3-section-2-jurisdiction-over-federal-is"
type input "Constitutional Deep Dive: Article 3 - Section 2 - Jurisdiction Over Federal Iss"
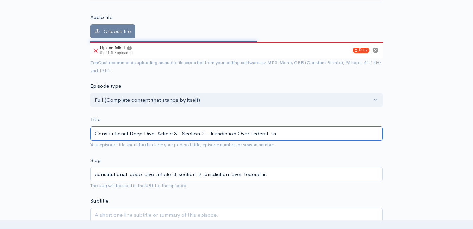
type input "constitutional-deep-dive-article-3-section-2-jurisdiction-over-federal-iss"
type input "Constitutional Deep Dive: Article 3 - Section 2 - Jurisdiction Over Federal Issu"
type input "constitutional-deep-dive-article-3-section-2-jurisdiction-over-federal-issu"
type input "Constitutional Deep Dive: Article 3 - Section 2 - Jurisdiction Over Federal Iss…"
type input "constitutional-deep-dive-article-3-section-2-jurisdiction-over-federal-issue"
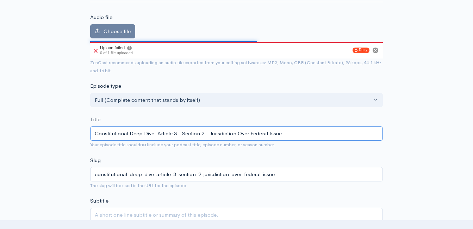
type input "Constitutional Deep Dive: Article 3 - Section 2 - Jurisdiction Over Federal Iss…"
type input "constitutional-deep-dive-article-3-section-2-jurisdiction-over-federal-issues"
type input "Constitutional Deep Dive: Article 3 - Section 2 - Jurisdiction Over Federal Iss…"
click at [227, 133] on input "Constitutional Deep Dive: Article 3 - Section 2 - Jurisdiction Over Federal Iss…" at bounding box center [236, 133] width 293 height 14
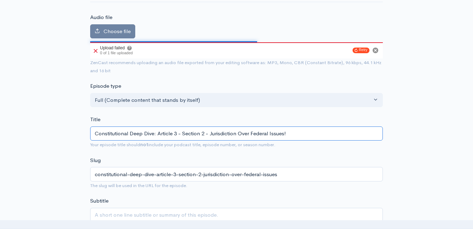
click at [227, 133] on input "Constitutional Deep Dive: Article 3 - Section 2 - Jurisdiction Over Federal Iss…" at bounding box center [236, 133] width 293 height 14
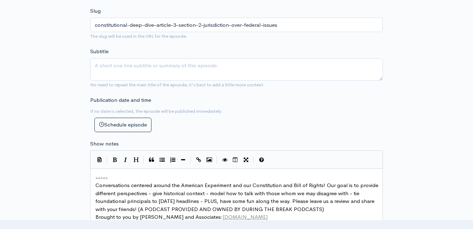
scroll to position [246, 0]
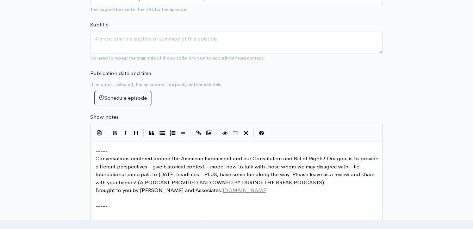
click at [96, 150] on span "-----" at bounding box center [101, 150] width 12 height 7
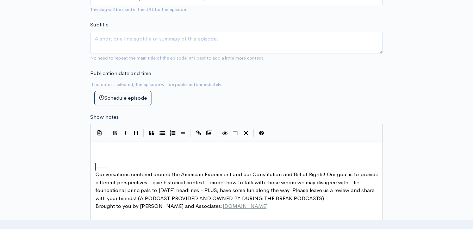
click at [124, 154] on div "​ ​ ----- Conversations centered around the American Experiment and our Constit…" at bounding box center [239, 194] width 290 height 95
type textarea "​"
paste textarea
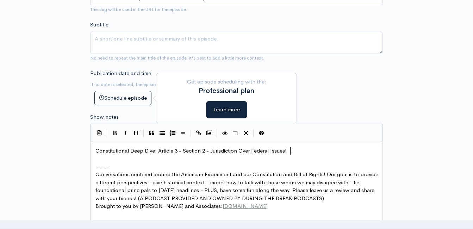
click at [133, 156] on pre "​" at bounding box center [239, 159] width 290 height 8
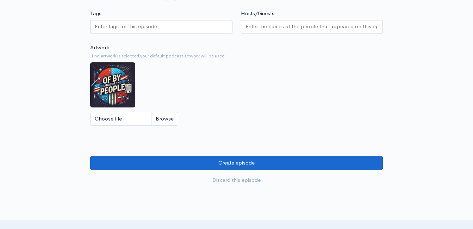
scroll to position [563, 0]
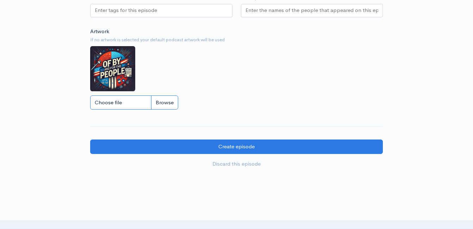
click at [164, 108] on input "Choose file" at bounding box center [134, 102] width 88 height 14
type input "C:\fakepath\5.jpg"
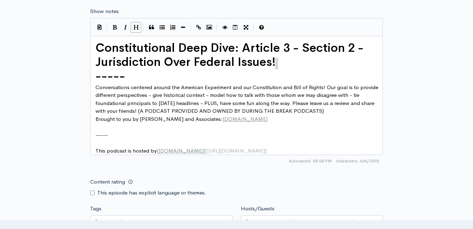
scroll to position [1, 0]
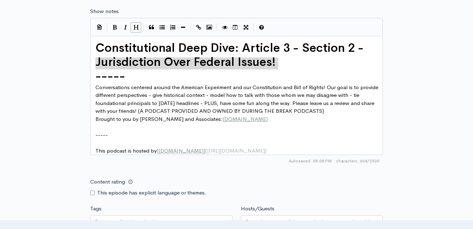
type textarea "Constitutional Deep Dive: Article 3 - Section 2 - Jurisdiction Over Federal Iss…"
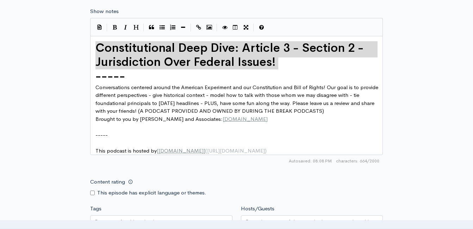
drag, startPoint x: 280, startPoint y: 62, endPoint x: 171, endPoint y: 67, distance: 108.6
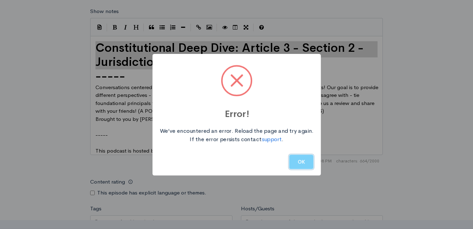
drag, startPoint x: 295, startPoint y: 163, endPoint x: 282, endPoint y: 144, distance: 23.0
click at [295, 163] on button "OK" at bounding box center [301, 162] width 24 height 14
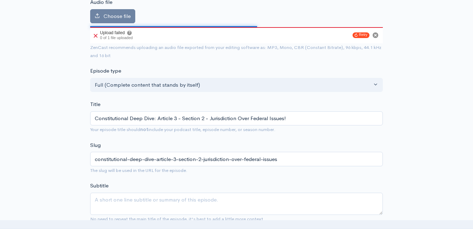
scroll to position [70, 0]
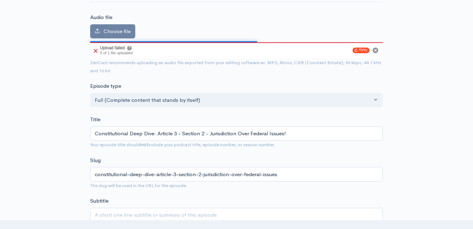
click at [94, 52] on icon at bounding box center [96, 51] width 4 height 4
click at [98, 49] on div "Upload failed ? 0 of 1 file uploaded" at bounding box center [112, 50] width 44 height 16
click at [96, 51] on icon at bounding box center [96, 51] width 4 height 4
click at [125, 26] on label "Choose file" at bounding box center [112, 31] width 45 height 14
click at [0, 0] on input "Choose file" at bounding box center [0, 0] width 0 height 0
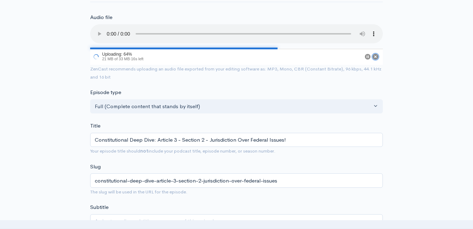
click at [376, 55] on circle "Cancel" at bounding box center [375, 57] width 6 height 6
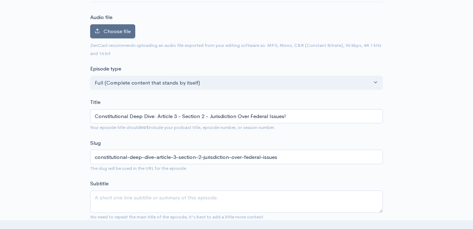
click at [119, 32] on span "Choose file" at bounding box center [117, 31] width 27 height 7
click at [0, 0] on input "Choose file" at bounding box center [0, 0] width 0 height 0
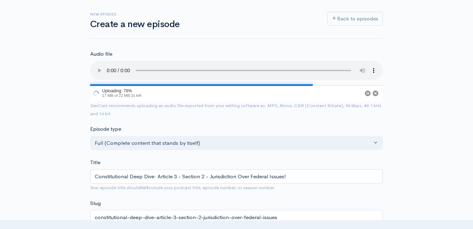
scroll to position [0, 0]
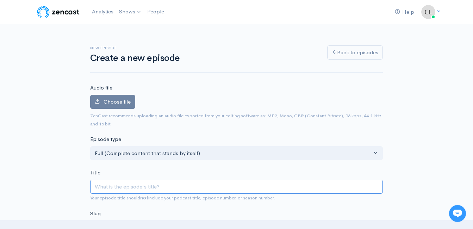
paste input "Constitutional Deep Dive: Article 3 - Section 2 - Jurisdiction Over Federal Iss…"
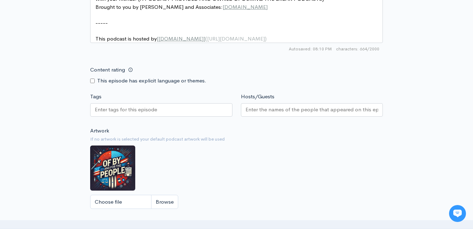
scroll to position [488, 0]
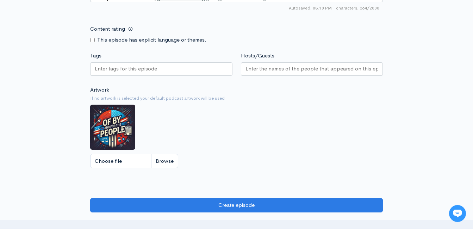
type input "Constitutional Deep Dive: Article 3 - Section 2 - Jurisdiction Over Federal Iss…"
type input "constitutional-deep-dive-article-3-section-2-jurisdiction-over-federal-issues"
click at [171, 165] on input "Choose file" at bounding box center [134, 161] width 88 height 14
type input "C:\fakepath\5.jpg"
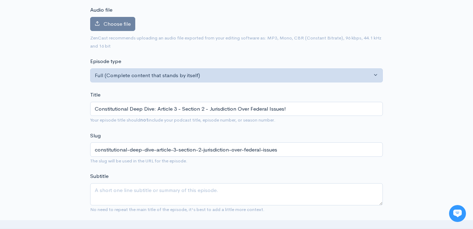
scroll to position [30, 0]
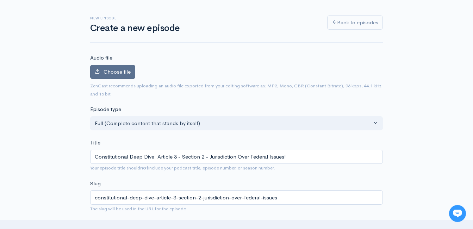
click at [125, 68] on span "Choose file" at bounding box center [117, 71] width 27 height 7
click at [0, 0] on input "Choose file" at bounding box center [0, 0] width 0 height 0
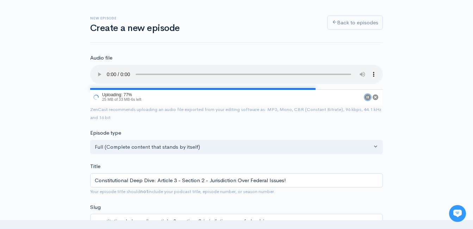
click at [368, 96] on g "Pause" at bounding box center [368, 97] width 6 height 6
click at [368, 96] on circle "Pause" at bounding box center [368, 97] width 6 height 6
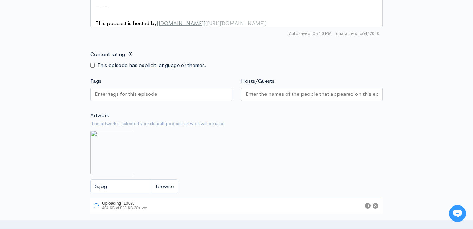
scroll to position [558, 0]
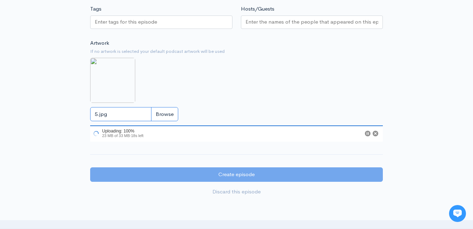
click at [174, 121] on input "5.jpg" at bounding box center [134, 114] width 88 height 14
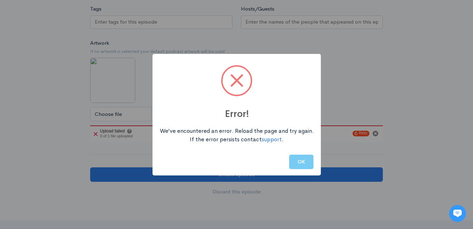
click at [293, 162] on button "OK" at bounding box center [301, 162] width 24 height 14
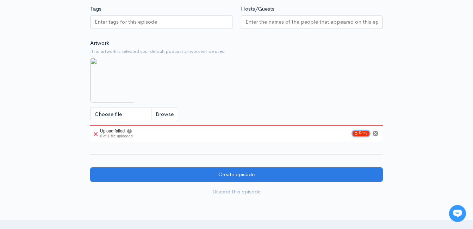
click at [359, 136] on button "Retry" at bounding box center [360, 134] width 17 height 6
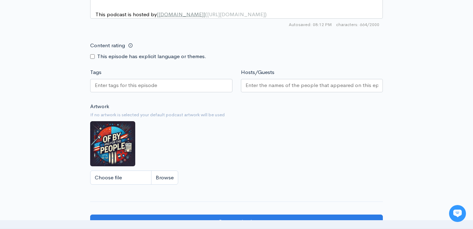
scroll to position [493, 0]
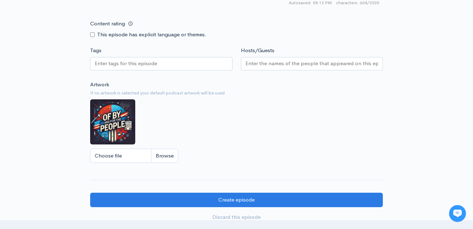
type input "Constitutional Deep Dive: Article 3 - Section 2 - Jurisdiction Over Federal Iss…"
type input "constitutional-deep-dive-article-3-section-2-jurisdiction-over-federal-issues"
click at [165, 161] on input "Choose file" at bounding box center [134, 156] width 88 height 14
type input "C:\fakepath\5.jpg"
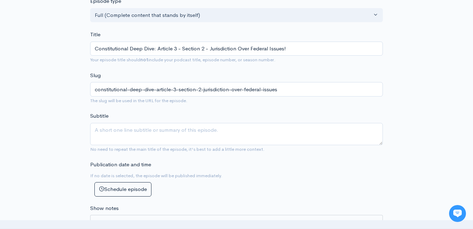
scroll to position [35, 0]
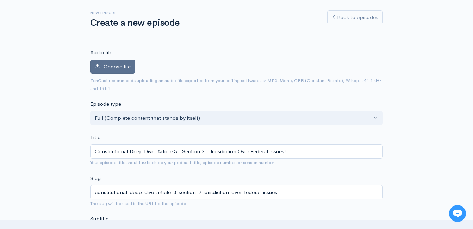
click at [126, 67] on span "Choose file" at bounding box center [117, 66] width 27 height 7
click at [0, 0] on input "Choose file" at bounding box center [0, 0] width 0 height 0
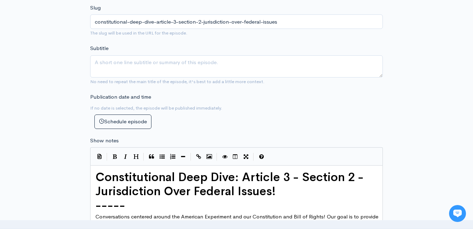
scroll to position [211, 0]
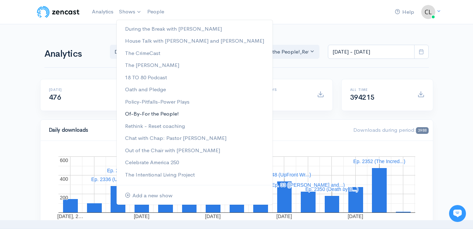
click at [141, 113] on link "Of-By-For the People!" at bounding box center [195, 114] width 156 height 12
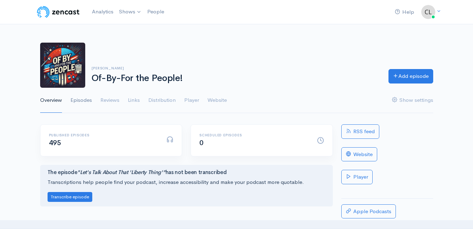
click at [90, 99] on link "Episodes" at bounding box center [80, 100] width 21 height 25
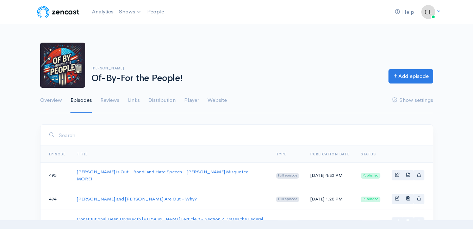
click at [402, 67] on div "[PERSON_NAME] Of-By-For the People! Add episode" at bounding box center [236, 65] width 401 height 45
click at [402, 70] on link "Add episode" at bounding box center [410, 75] width 45 height 14
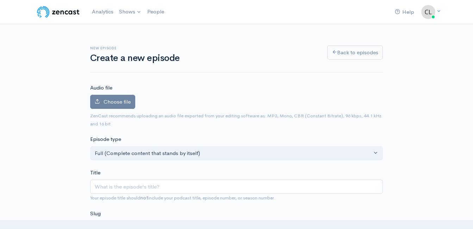
click at [130, 94] on div "Audio file Choose file 0 ZenCast recommends uploading an audio file exported fr…" at bounding box center [236, 106] width 293 height 44
click at [130, 96] on label "Choose file" at bounding box center [112, 102] width 45 height 14
click at [0, 0] on input "Choose file" at bounding box center [0, 0] width 0 height 0
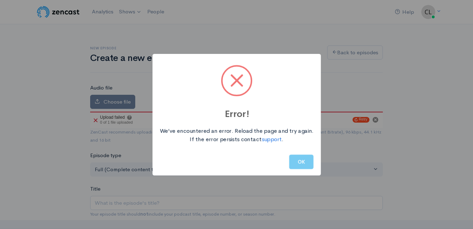
click at [298, 161] on button "OK" at bounding box center [301, 162] width 24 height 14
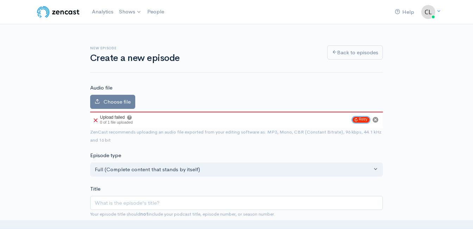
click at [362, 120] on button "Retry" at bounding box center [360, 120] width 17 height 6
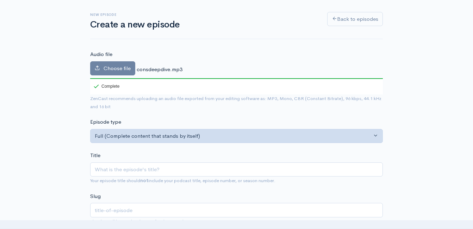
scroll to position [70, 0]
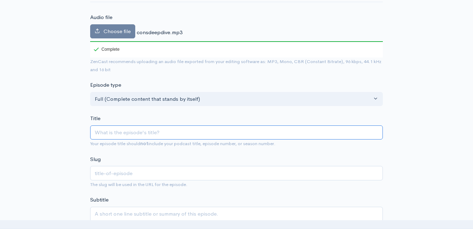
paste input "Constitutional Deep Dive: Article 3 - Section 2 - Jurisdiction Over Federal Iss…"
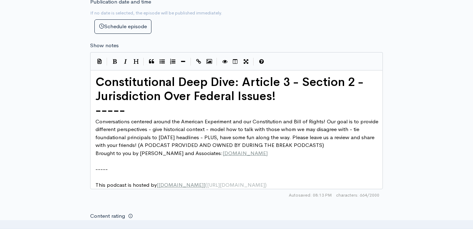
scroll to position [528, 0]
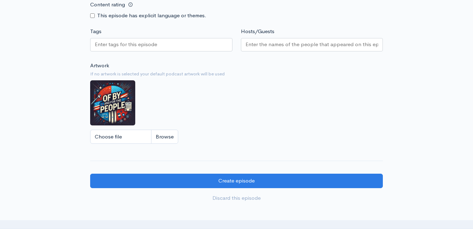
type input "Constitutional Deep Dive: Article 3 - Section 2 - Jurisdiction Over Federal Iss…"
type input "constitutional-deep-dive-article-3-section-2-jurisdiction-over-federal-issues"
click at [168, 144] on input "Choose file" at bounding box center [134, 137] width 88 height 14
type input "C:\fakepath\5.jpg"
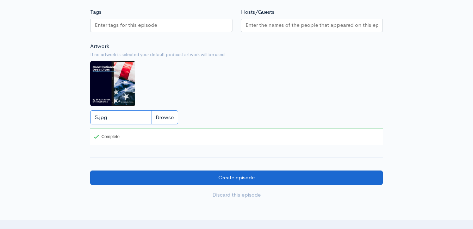
scroll to position [563, 0]
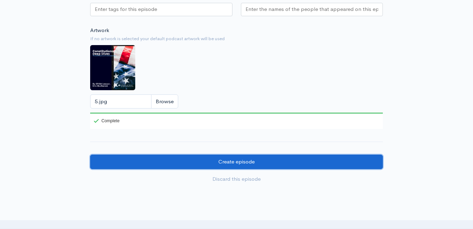
click at [224, 167] on input "Create episode" at bounding box center [236, 162] width 293 height 14
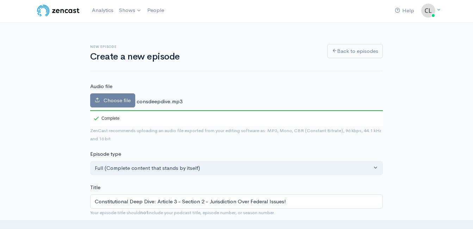
scroll to position [0, 0]
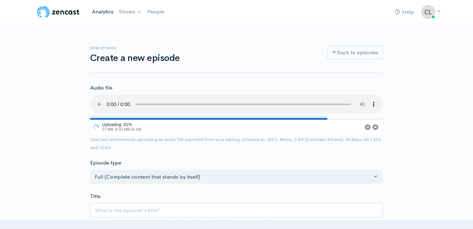
click at [107, 13] on link "Analytics" at bounding box center [102, 11] width 27 height 15
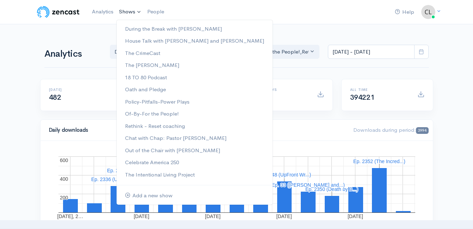
click at [123, 15] on link "Shows" at bounding box center [130, 11] width 28 height 15
click at [143, 91] on link "Oath and Pledge" at bounding box center [195, 89] width 156 height 12
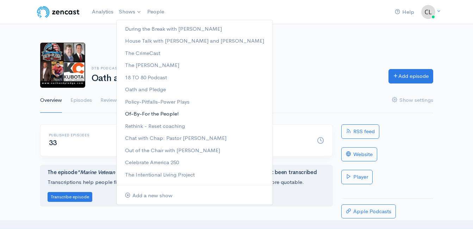
click at [145, 115] on link "Of-By-For the People!" at bounding box center [195, 114] width 156 height 12
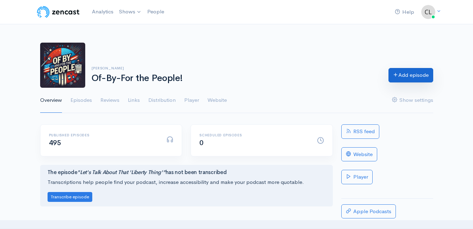
click at [407, 75] on link "Add episode" at bounding box center [410, 75] width 45 height 14
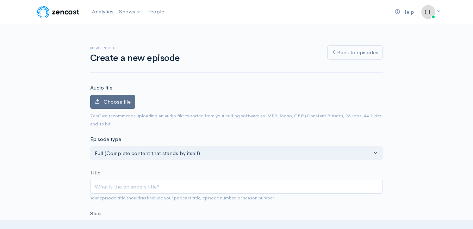
click at [126, 103] on span "Choose file" at bounding box center [117, 101] width 27 height 7
click at [0, 0] on input "Choose file" at bounding box center [0, 0] width 0 height 0
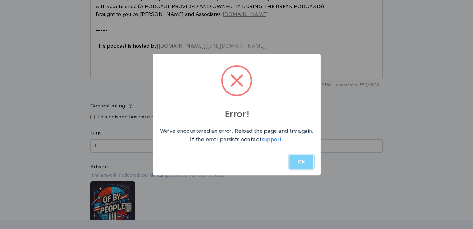
scroll to position [416, 0]
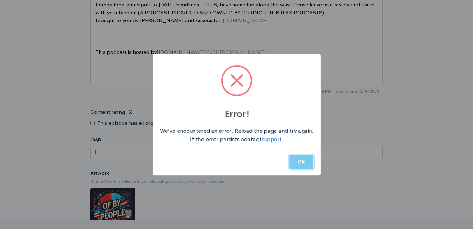
click at [301, 164] on button "OK" at bounding box center [301, 162] width 24 height 14
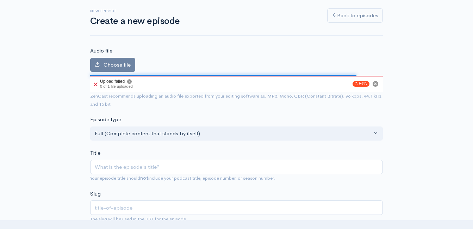
scroll to position [29, 0]
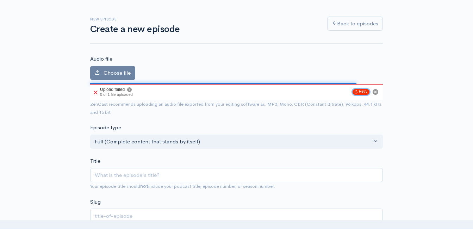
click at [366, 91] on button "Retry" at bounding box center [360, 92] width 17 height 6
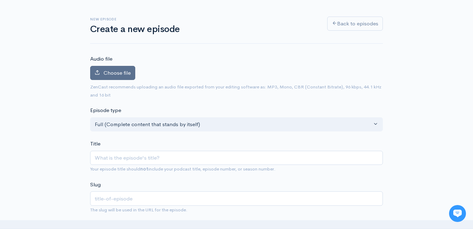
click at [108, 78] on label "Choose file" at bounding box center [112, 73] width 45 height 14
click at [0, 0] on input "Choose file" at bounding box center [0, 0] width 0 height 0
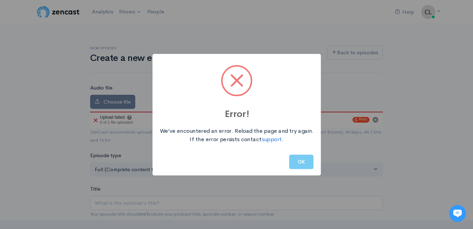
click at [311, 158] on button "OK" at bounding box center [301, 162] width 24 height 14
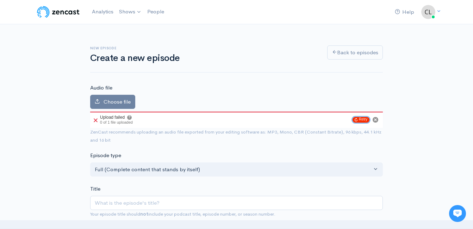
click at [356, 120] on icon "Retry upload" at bounding box center [356, 120] width 3 height 4
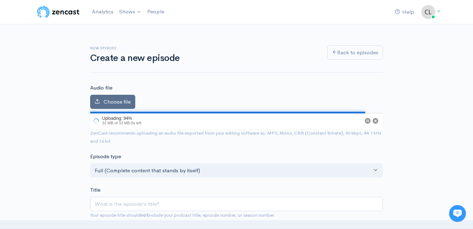
click at [106, 100] on span "Choose file" at bounding box center [117, 101] width 27 height 7
click at [0, 0] on input "Choose file" at bounding box center [0, 0] width 0 height 0
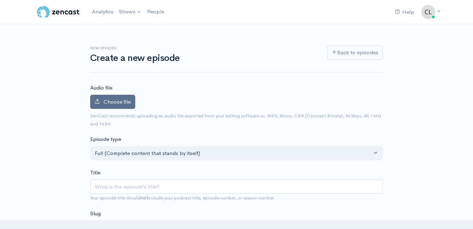
click at [116, 102] on span "Choose file" at bounding box center [117, 101] width 27 height 7
click at [0, 0] on input "Choose file" at bounding box center [0, 0] width 0 height 0
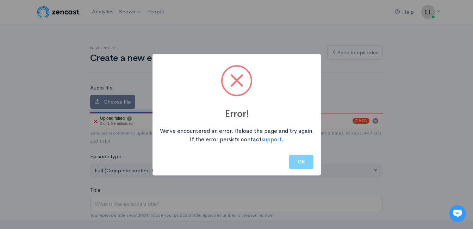
click at [299, 157] on button "OK" at bounding box center [301, 162] width 24 height 14
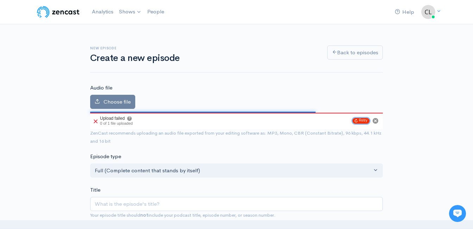
click at [360, 121] on button "Retry" at bounding box center [360, 121] width 17 height 6
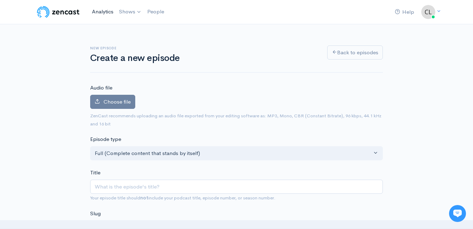
click at [104, 6] on link "Analytics" at bounding box center [102, 11] width 27 height 15
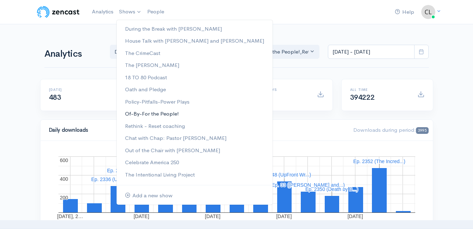
click at [152, 113] on link "Of-By-For the People!" at bounding box center [195, 114] width 156 height 12
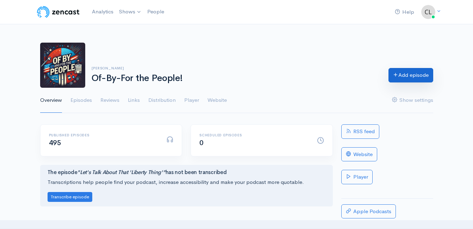
click at [414, 73] on link "Add episode" at bounding box center [410, 75] width 45 height 14
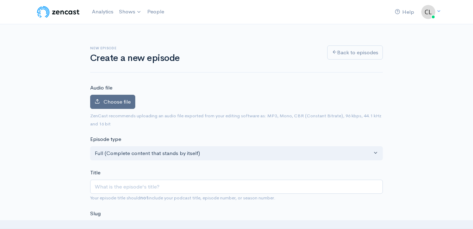
click at [119, 100] on span "Choose file" at bounding box center [117, 101] width 27 height 7
click at [0, 0] on input "Choose file" at bounding box center [0, 0] width 0 height 0
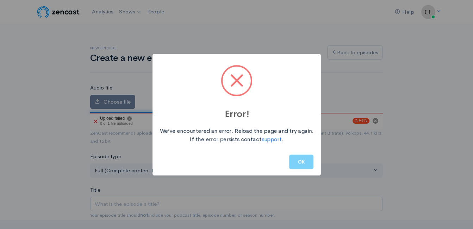
click at [309, 160] on button "OK" at bounding box center [301, 162] width 24 height 14
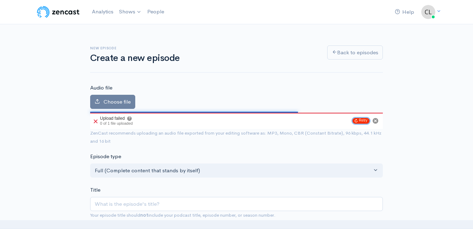
click at [352, 122] on button "Retry" at bounding box center [360, 121] width 17 height 6
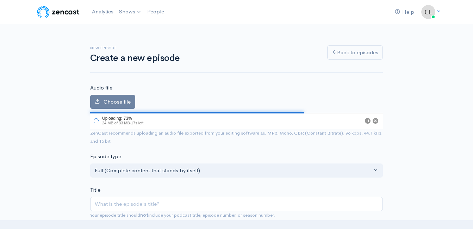
click at [183, 48] on h6 "New episode" at bounding box center [204, 48] width 228 height 4
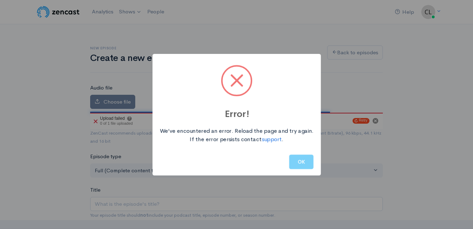
click at [365, 120] on div "Error! We’ve encountered an error. Reload the page and try again. If the error …" at bounding box center [236, 114] width 473 height 229
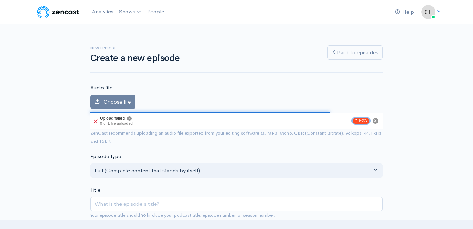
click at [365, 120] on button "Retry" at bounding box center [360, 121] width 17 height 6
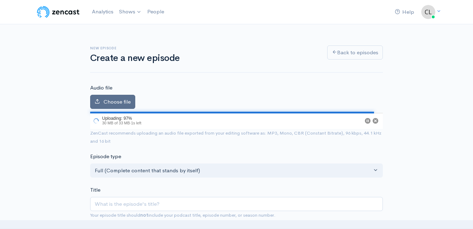
click at [115, 107] on label "Choose file" at bounding box center [112, 102] width 45 height 14
click at [0, 0] on input "Choose file" at bounding box center [0, 0] width 0 height 0
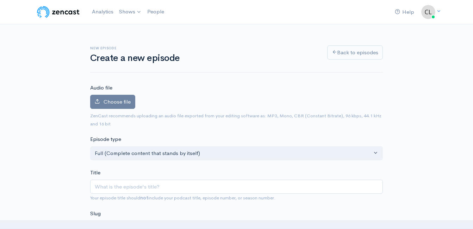
click at [114, 101] on span "Choose file" at bounding box center [117, 101] width 27 height 7
click at [0, 0] on input "Choose file" at bounding box center [0, 0] width 0 height 0
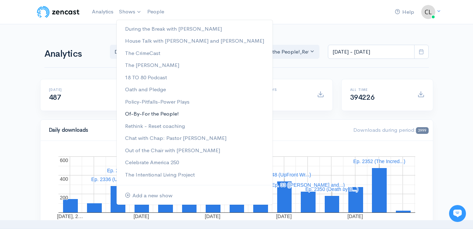
click at [145, 115] on link "Of-By-For the People!" at bounding box center [195, 114] width 156 height 12
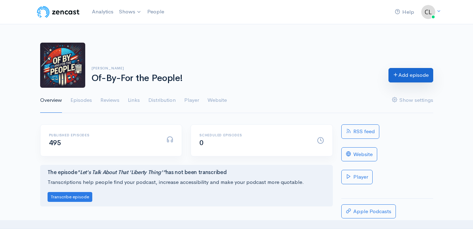
click at [417, 72] on link "Add episode" at bounding box center [410, 75] width 45 height 14
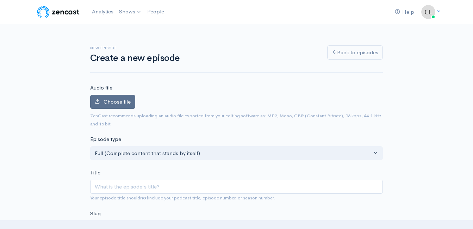
click at [119, 104] on span "Choose file" at bounding box center [117, 101] width 27 height 7
click at [0, 0] on input "Choose file" at bounding box center [0, 0] width 0 height 0
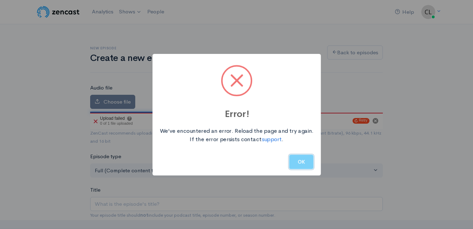
click at [300, 158] on button "OK" at bounding box center [301, 162] width 24 height 14
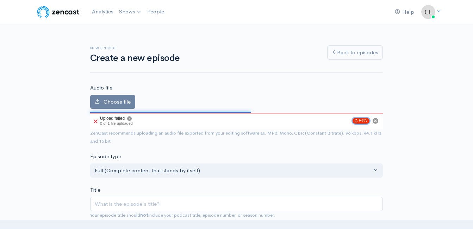
click at [363, 121] on button "Retry" at bounding box center [360, 121] width 17 height 6
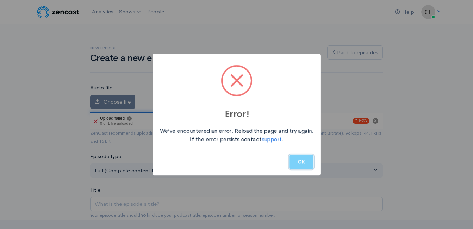
drag, startPoint x: 300, startPoint y: 162, endPoint x: 303, endPoint y: 156, distance: 7.1
click at [300, 162] on button "OK" at bounding box center [301, 162] width 24 height 14
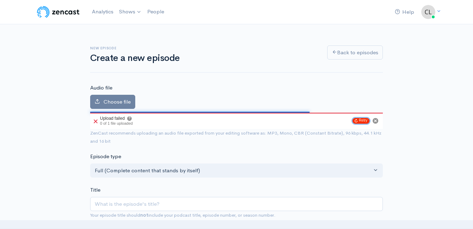
click at [359, 120] on button "Retry" at bounding box center [360, 121] width 17 height 6
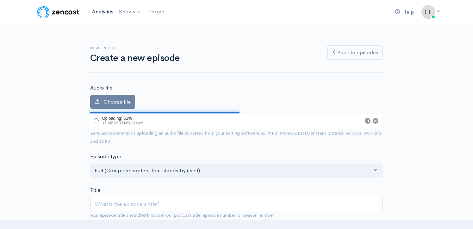
click at [103, 12] on link "Analytics" at bounding box center [102, 11] width 27 height 15
